Goal: Complete application form: Complete application form

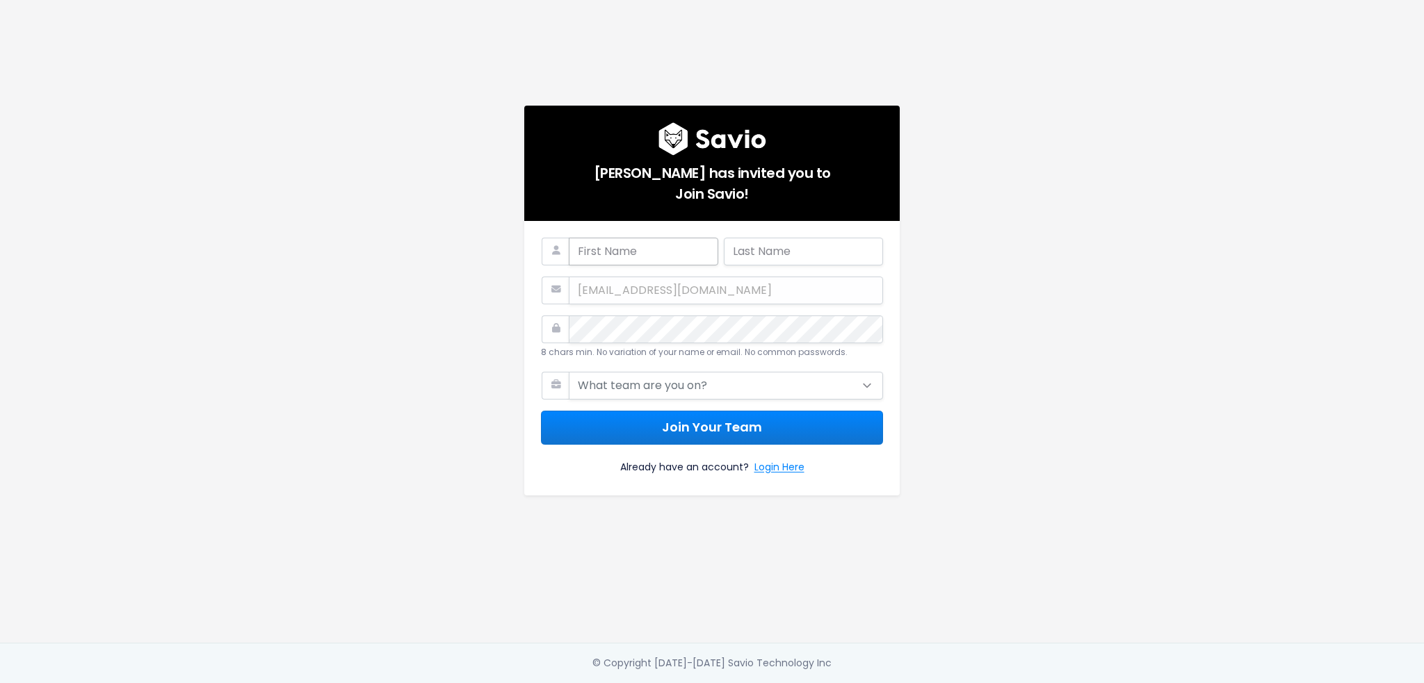
click at [637, 238] on input "text" at bounding box center [643, 252] width 149 height 28
type input "Virgile"
type input "Coutu Fleury"
click at [698, 373] on select "What team are you on? Support Product Sales Customer Success Marketing Other" at bounding box center [726, 386] width 314 height 28
select select "OTHER"
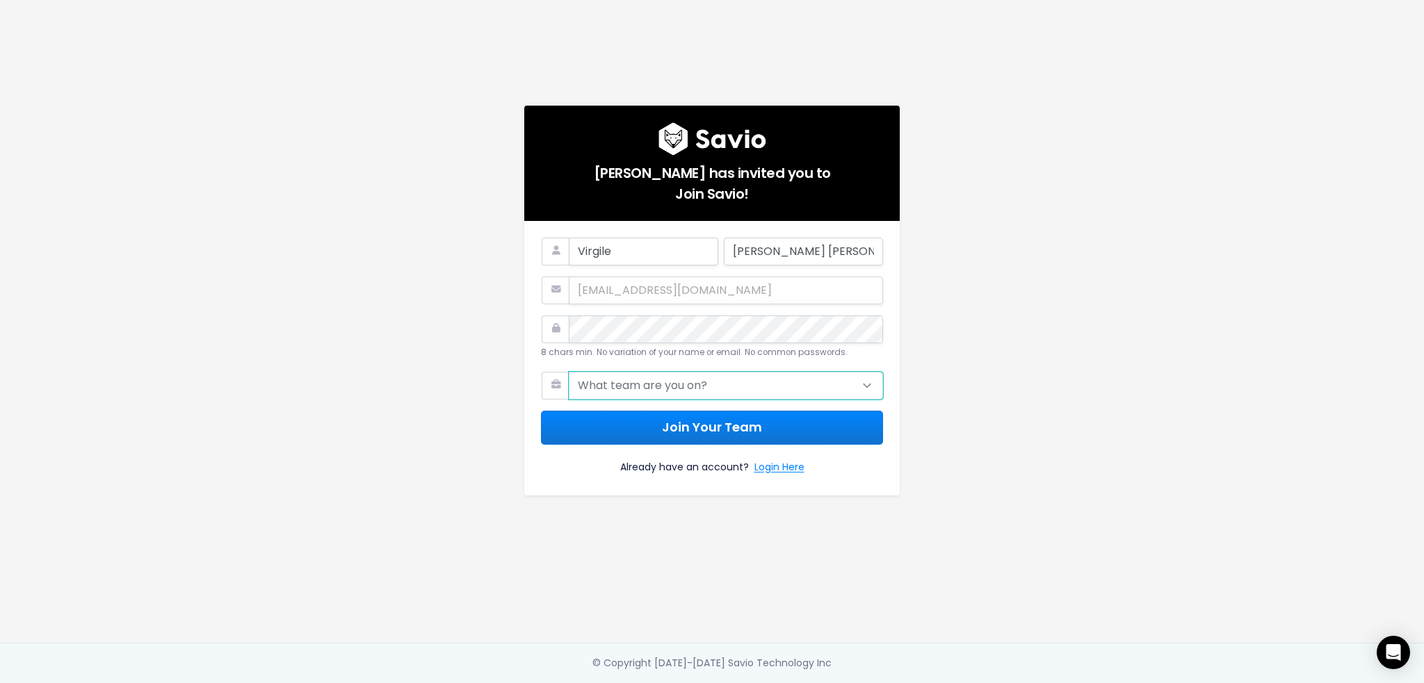
click at [569, 372] on select "What team are you on? Support Product Sales Customer Success Marketing Other" at bounding box center [726, 386] width 314 height 28
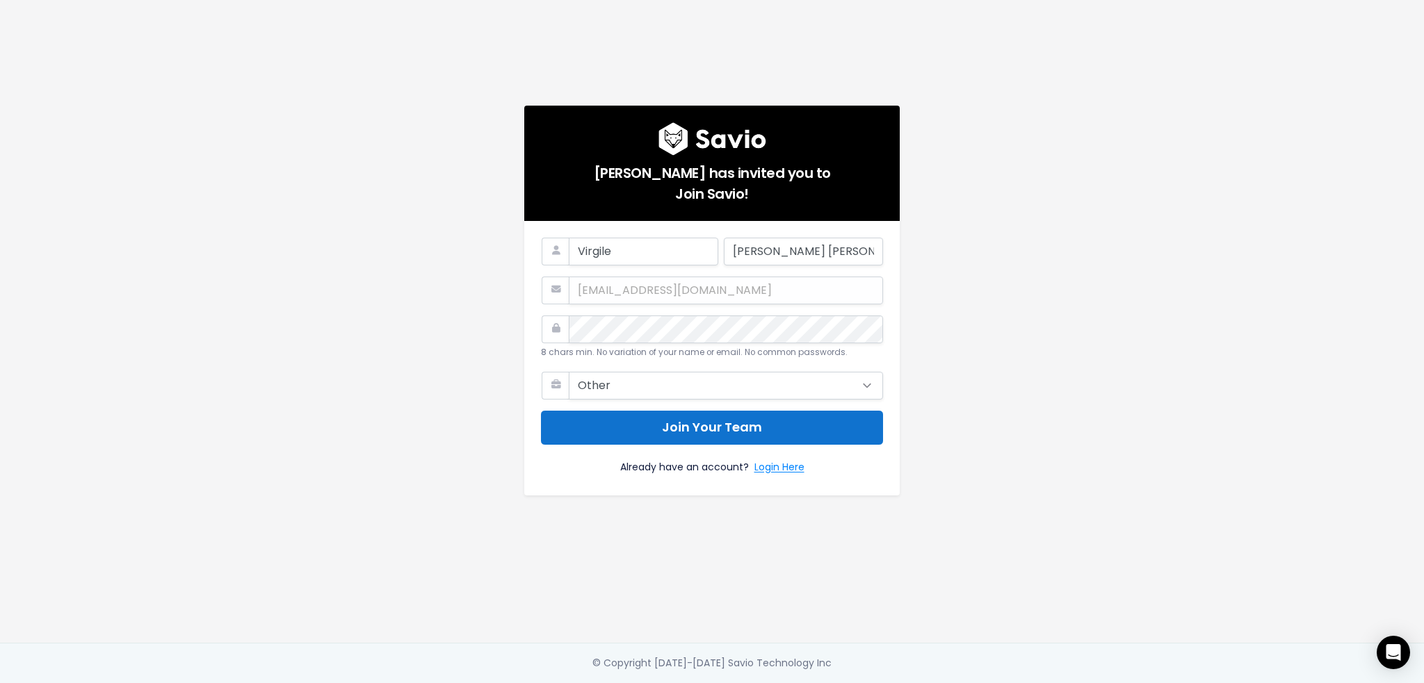
click at [667, 428] on button "Join Your Team" at bounding box center [712, 428] width 342 height 34
